Goal: Task Accomplishment & Management: Use online tool/utility

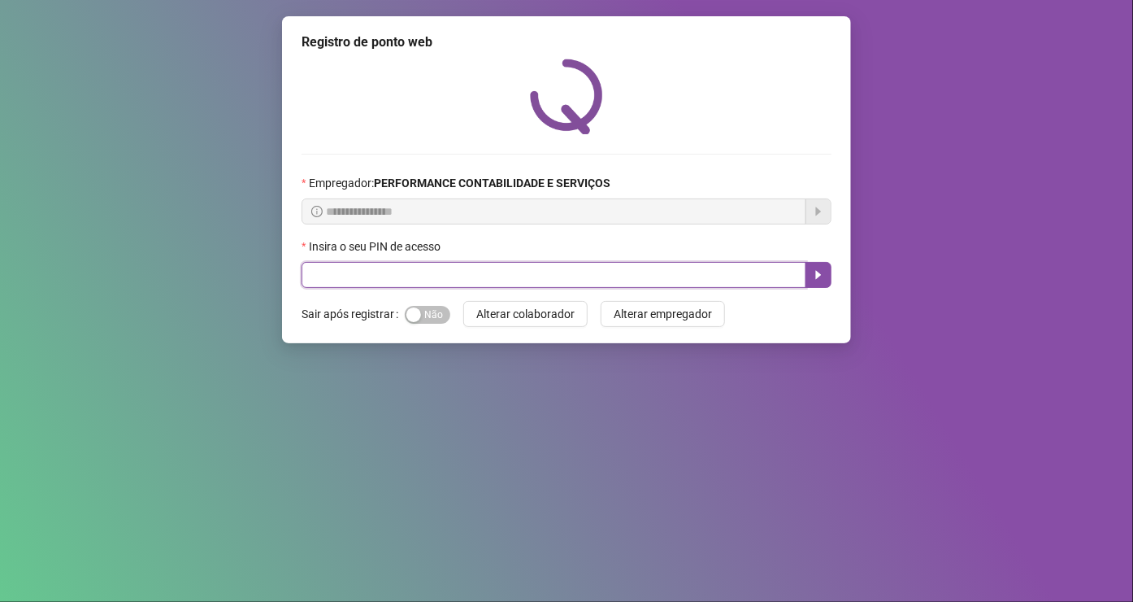
click at [381, 277] on input "text" at bounding box center [554, 275] width 505 height 26
type input "*****"
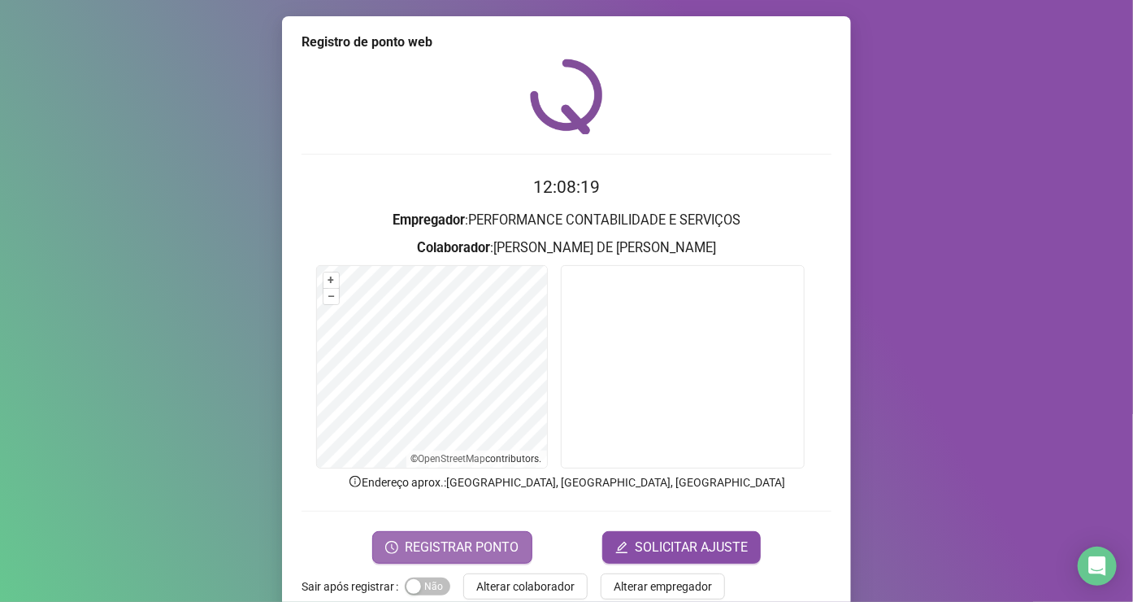
click at [445, 537] on span "REGISTRAR PONTO" at bounding box center [462, 547] width 115 height 20
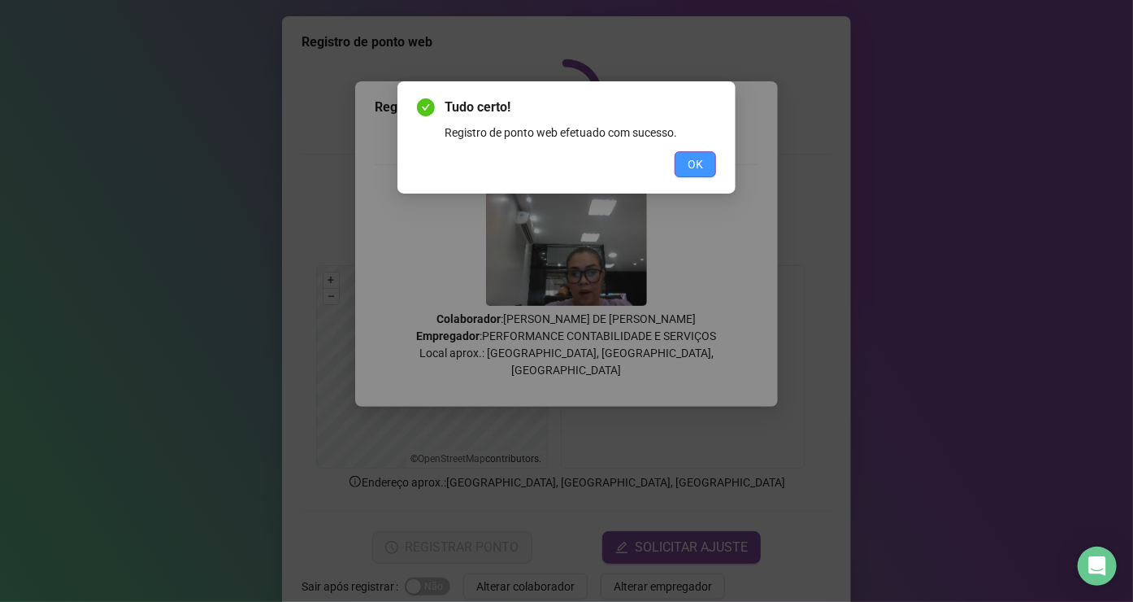
click at [711, 159] on button "OK" at bounding box center [695, 164] width 41 height 26
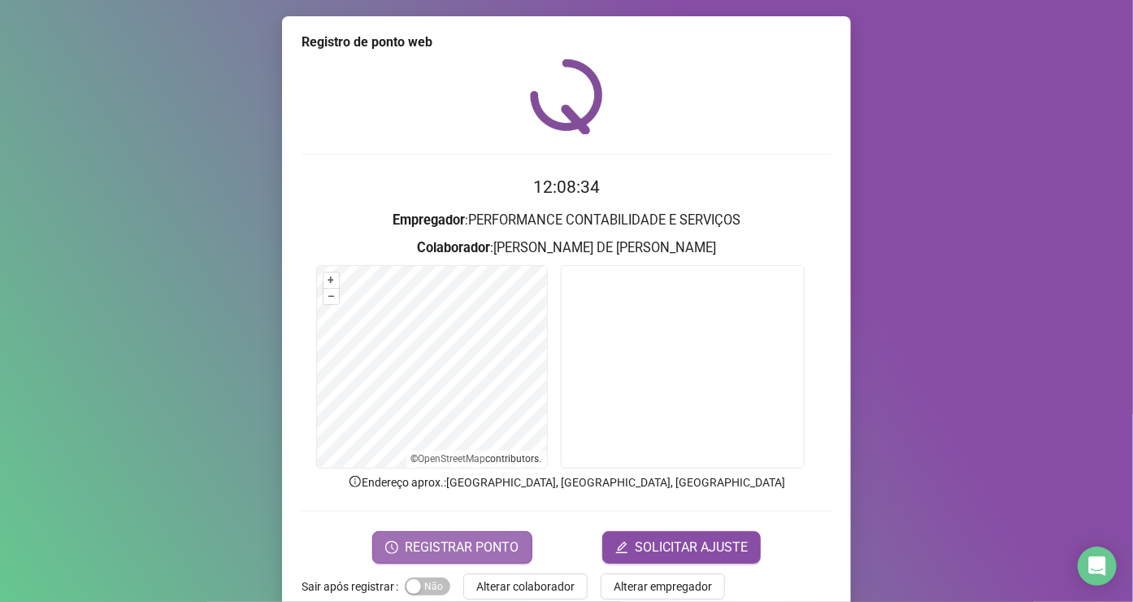
click at [467, 545] on span "REGISTRAR PONTO" at bounding box center [462, 547] width 115 height 20
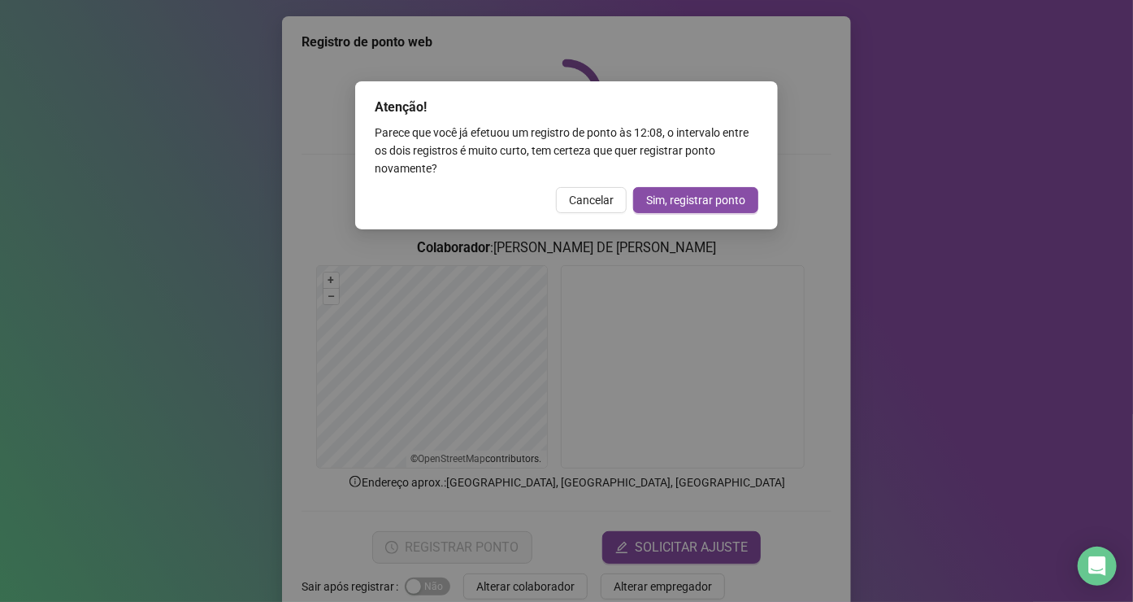
click at [872, 187] on div "Atenção! Parece que você já efetuou um registro de ponto às 12:08 , o intervalo…" at bounding box center [566, 301] width 1133 height 602
